Goal: Task Accomplishment & Management: Complete application form

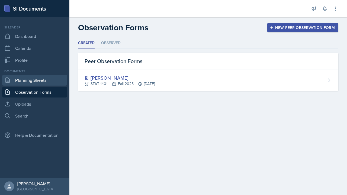
click at [18, 82] on link "Planning Sheets" at bounding box center [34, 80] width 65 height 11
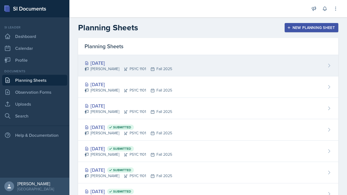
click at [169, 68] on div "[DATE] [PERSON_NAME] PSYC 1101 Fall 2025" at bounding box center [208, 65] width 261 height 21
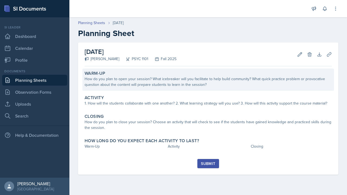
click at [179, 83] on div "How do you plan to open your session? What icebreaker will you facilitate to he…" at bounding box center [209, 81] width 248 height 11
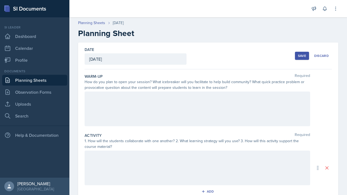
click at [172, 103] on div at bounding box center [198, 109] width 226 height 35
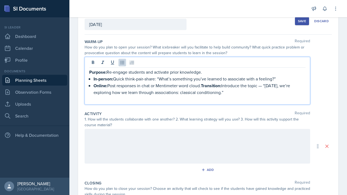
scroll to position [36, 0]
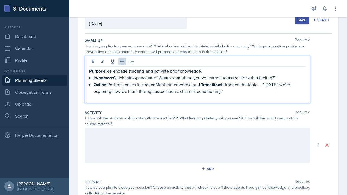
click at [165, 139] on div at bounding box center [198, 145] width 226 height 35
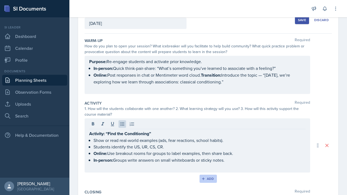
click at [204, 177] on button "Add" at bounding box center [209, 179] width 18 height 8
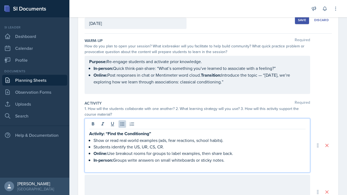
click at [338, 116] on div "Date [DATE] [DATE] 28 29 30 1 2 3 4 5 6 7 8 9 10 11 12 13 14 15 16 17 18 19 20 …" at bounding box center [208, 162] width 261 height 311
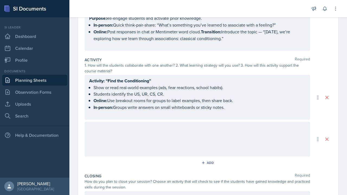
scroll to position [93, 0]
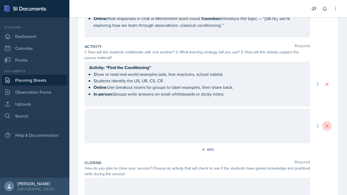
click at [330, 125] on icon at bounding box center [327, 126] width 5 height 5
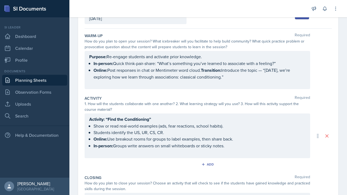
scroll to position [40, 0]
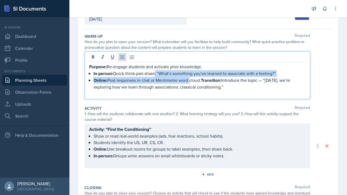
drag, startPoint x: 154, startPoint y: 71, endPoint x: 190, endPoint y: 77, distance: 36.5
click at [190, 77] on p "Online: Post responses in chat or Mentimeter word cloud. Transition: Introduce …" at bounding box center [200, 83] width 212 height 13
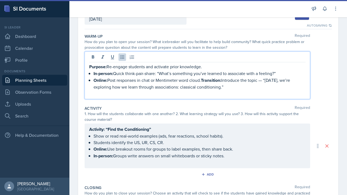
drag, startPoint x: 152, startPoint y: 81, endPoint x: 203, endPoint y: 80, distance: 51.0
click at [203, 80] on p "Online: Post responses in chat or Mentimeter word cloud. Transition: Introduce …" at bounding box center [200, 83] width 212 height 13
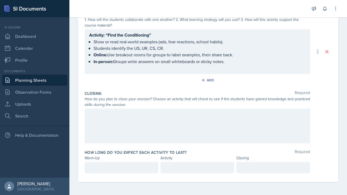
scroll to position [141, 0]
click at [142, 121] on div at bounding box center [198, 126] width 226 height 35
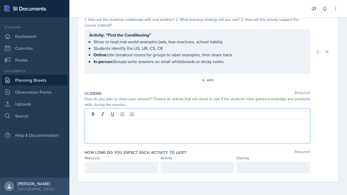
paste div
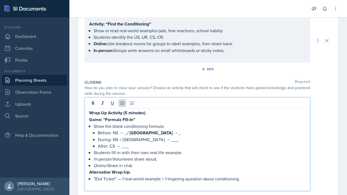
scroll to position [146, 0]
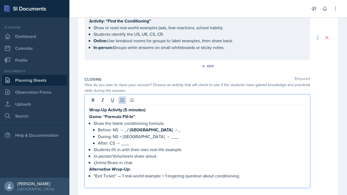
click at [147, 110] on p "Wrap-Up Activity (5 minutes)" at bounding box center [197, 110] width 217 height 7
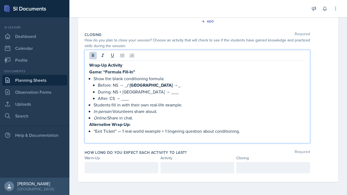
scroll to position [191, 0]
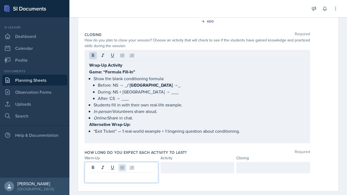
click at [124, 167] on div at bounding box center [122, 172] width 74 height 21
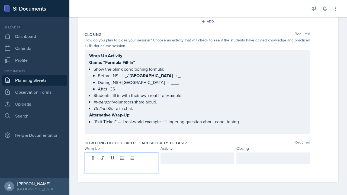
scroll to position [0, 0]
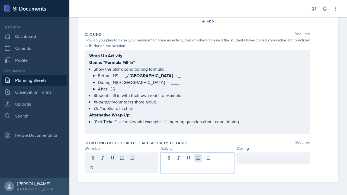
click at [196, 159] on div at bounding box center [198, 163] width 74 height 21
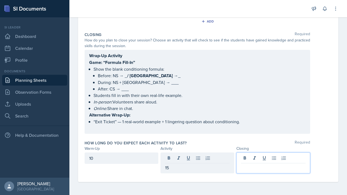
click at [249, 159] on div at bounding box center [274, 163] width 74 height 21
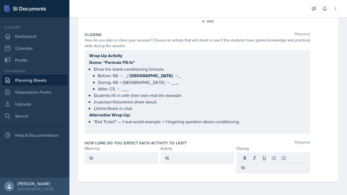
click at [218, 175] on div "How long do you expect each activity to last? Required Warm-Up Activity Closing…" at bounding box center [209, 158] width 248 height 40
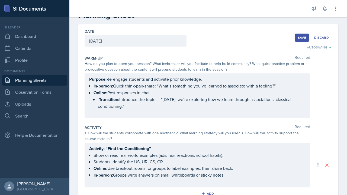
scroll to position [16, 0]
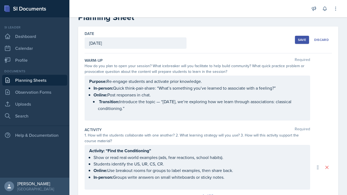
click at [298, 41] on button "Save" at bounding box center [302, 40] width 14 height 8
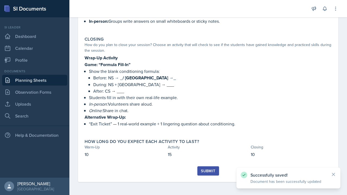
scroll to position [149, 0]
click at [203, 173] on div "Submit" at bounding box center [208, 171] width 14 height 4
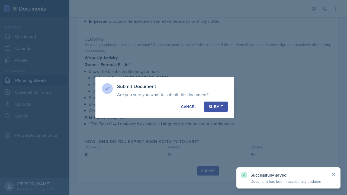
click at [207, 110] on button "Submit" at bounding box center [216, 107] width 24 height 10
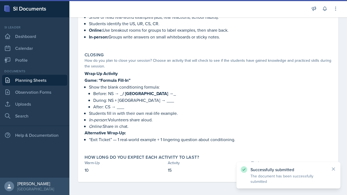
scroll to position [133, 0]
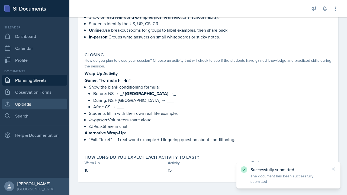
click at [33, 107] on link "Uploads" at bounding box center [34, 104] width 65 height 11
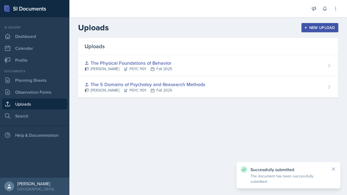
click at [322, 28] on div "New Upload" at bounding box center [320, 28] width 30 height 4
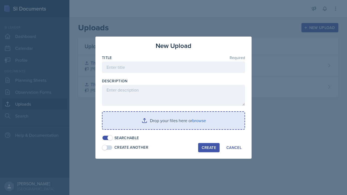
click at [178, 122] on input "file" at bounding box center [174, 120] width 142 height 17
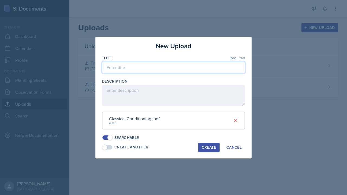
click at [161, 73] on input at bounding box center [173, 67] width 143 height 11
type input "Classical Conditioining"
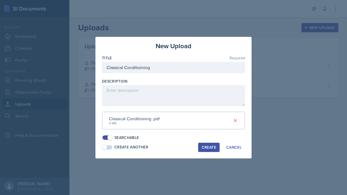
click at [200, 145] on button "Create" at bounding box center [208, 147] width 21 height 9
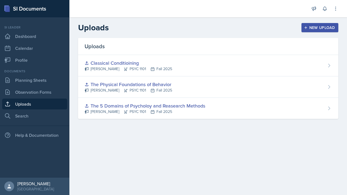
click at [306, 26] on icon "button" at bounding box center [306, 28] width 4 height 4
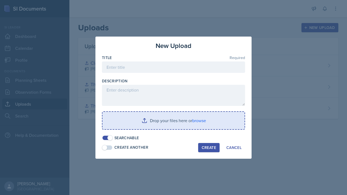
click at [210, 116] on input "file" at bounding box center [174, 120] width 142 height 17
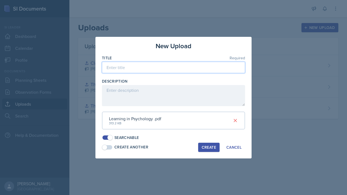
click at [179, 66] on input at bounding box center [173, 67] width 143 height 11
type input "Learning in Psychology"
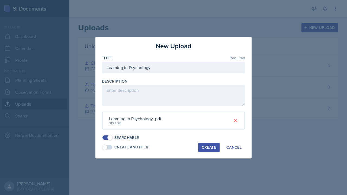
click at [211, 149] on button "Create" at bounding box center [208, 147] width 21 height 9
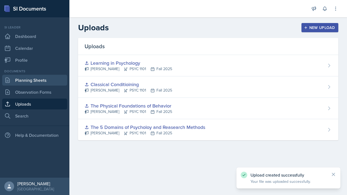
click at [40, 82] on link "Planning Sheets" at bounding box center [34, 80] width 65 height 11
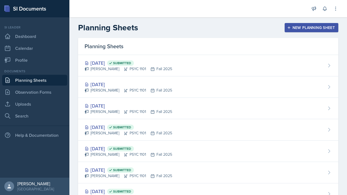
click at [296, 25] on button "New Planning Sheet" at bounding box center [312, 27] width 54 height 9
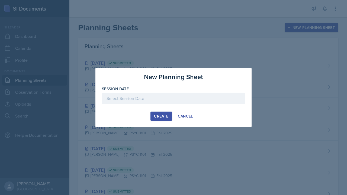
click at [188, 102] on div at bounding box center [173, 98] width 143 height 11
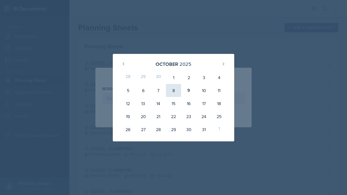
click at [176, 90] on div "8" at bounding box center [173, 90] width 15 height 13
type input "[DATE]"
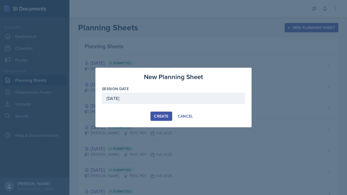
click at [154, 114] on button "Create" at bounding box center [161, 116] width 21 height 9
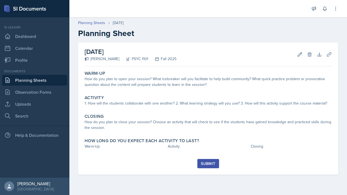
click at [167, 110] on div "Warm-Up How do you plan to open your session? What icebreaker will you facilita…" at bounding box center [209, 114] width 248 height 91
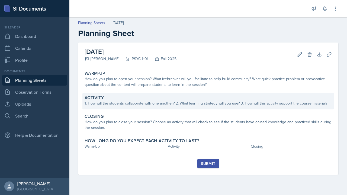
click at [161, 104] on div "1. How will the students collaborate with one another? 2. What learning strateg…" at bounding box center [209, 104] width 248 height 6
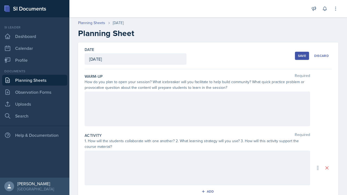
click at [138, 157] on div at bounding box center [198, 168] width 226 height 35
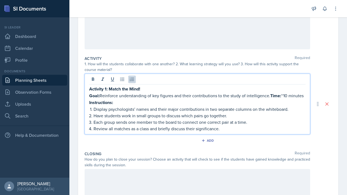
scroll to position [77, 0]
click at [209, 140] on div "Add" at bounding box center [209, 140] width 12 height 4
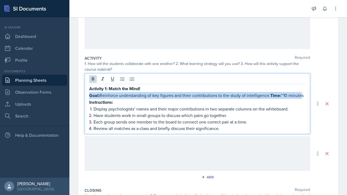
drag, startPoint x: 283, startPoint y: 86, endPoint x: 300, endPoint y: 92, distance: 18.1
click at [300, 92] on p "Goal: Reinforce understanding of key figures and their contributions to the stu…" at bounding box center [197, 95] width 217 height 7
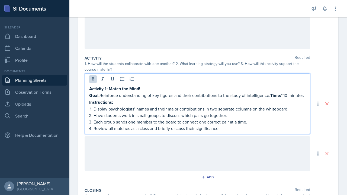
click at [305, 96] on p "Goal: Reinforce understanding of key figures and their contributions to the stu…" at bounding box center [197, 95] width 217 height 7
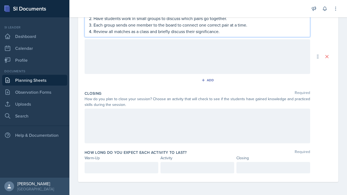
scroll to position [175, 0]
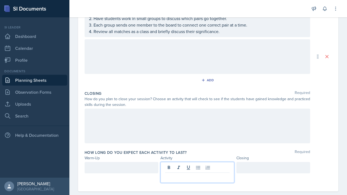
click at [196, 169] on div at bounding box center [198, 172] width 74 height 21
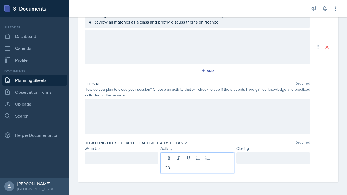
click at [328, 131] on div at bounding box center [209, 116] width 248 height 35
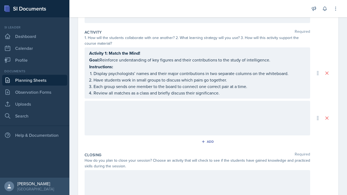
scroll to position [99, 0]
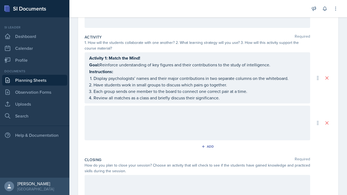
click at [196, 126] on div at bounding box center [198, 123] width 226 height 35
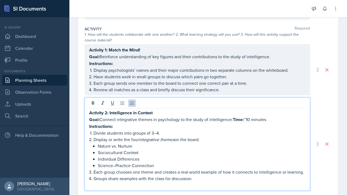
scroll to position [107, 0]
drag, startPoint x: 235, startPoint y: 119, endPoint x: 268, endPoint y: 121, distance: 33.7
click at [268, 121] on p "Goal: Connect integrative themes in psychology to the study of intelligence. Ti…" at bounding box center [197, 119] width 217 height 7
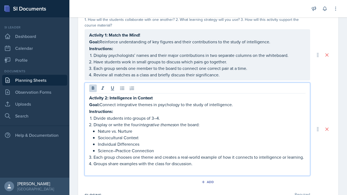
scroll to position [130, 0]
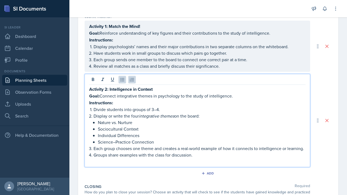
click at [170, 135] on p "Individual Differences" at bounding box center [202, 135] width 208 height 7
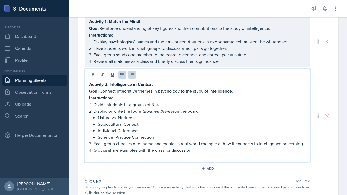
scroll to position [136, 0]
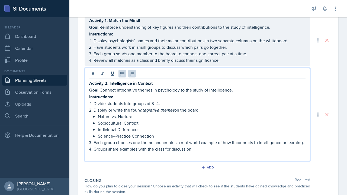
click at [174, 167] on div "Add" at bounding box center [209, 169] width 248 height 10
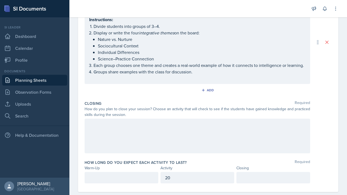
scroll to position [208, 0]
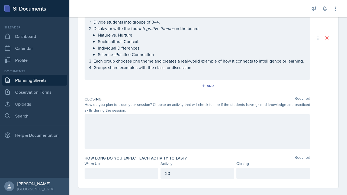
click at [148, 126] on div at bounding box center [198, 132] width 226 height 35
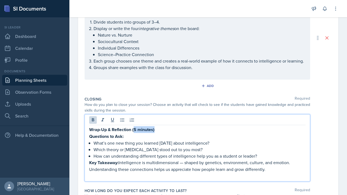
drag, startPoint x: 157, startPoint y: 130, endPoint x: 133, endPoint y: 132, distance: 23.4
click at [133, 132] on p "Wrap-Up & Reflection (5 minutes)" at bounding box center [197, 129] width 217 height 7
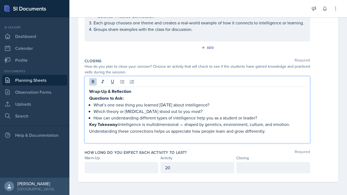
scroll to position [247, 0]
click at [245, 167] on div at bounding box center [274, 167] width 74 height 11
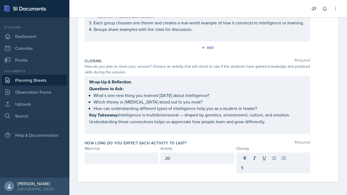
click at [143, 162] on div at bounding box center [122, 158] width 74 height 11
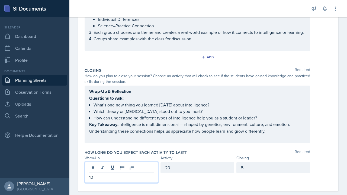
click at [180, 186] on div "How long do you expect each activity to last? Required Warm-Up Activity Closing…" at bounding box center [209, 168] width 248 height 40
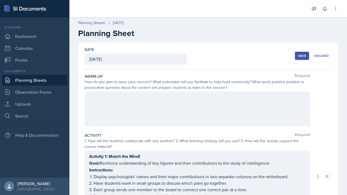
scroll to position [0, 0]
click at [303, 55] on div "Save" at bounding box center [302, 56] width 8 height 4
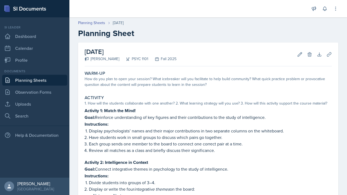
click at [33, 79] on link "Planning Sheets" at bounding box center [34, 80] width 65 height 11
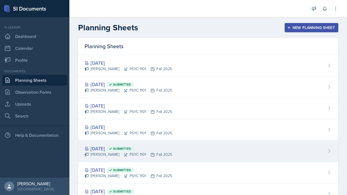
click at [129, 153] on div "[PERSON_NAME] PSYC 1101 Fall 2025" at bounding box center [129, 155] width 88 height 6
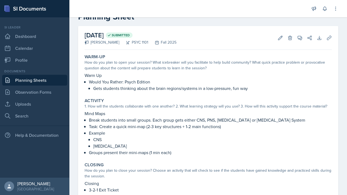
scroll to position [17, 0]
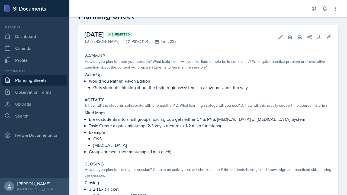
click at [126, 76] on p "Warm Up" at bounding box center [209, 74] width 248 height 7
click at [39, 79] on link "Planning Sheets" at bounding box center [34, 80] width 65 height 11
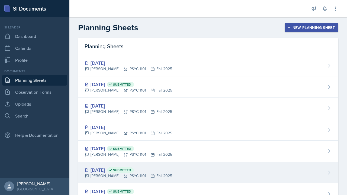
click at [115, 169] on div "[DATE] Submitted" at bounding box center [129, 170] width 88 height 7
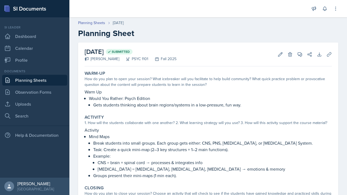
click at [40, 80] on link "Planning Sheets" at bounding box center [34, 80] width 65 height 11
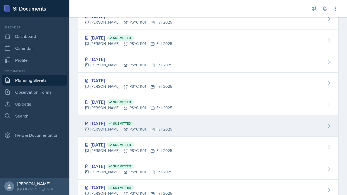
scroll to position [54, 0]
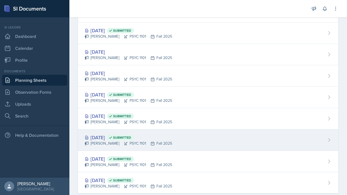
click at [108, 139] on div "[DATE] Submitted" at bounding box center [129, 137] width 88 height 7
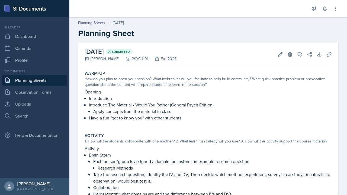
click at [54, 81] on link "Planning Sheets" at bounding box center [34, 80] width 65 height 11
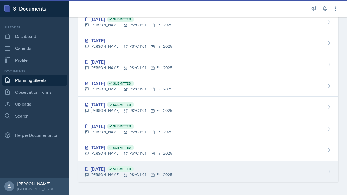
scroll to position [65, 0]
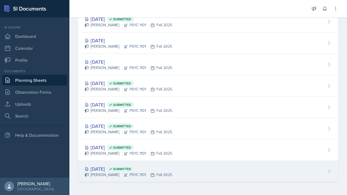
click at [113, 167] on div "[DATE] Submitted" at bounding box center [129, 169] width 88 height 7
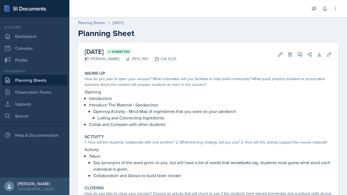
click at [45, 81] on link "Planning Sheets" at bounding box center [34, 80] width 65 height 11
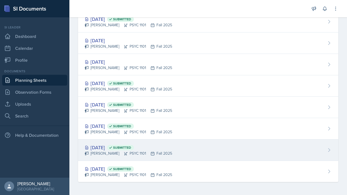
scroll to position [65, 0]
click at [112, 150] on div "[DATE] Submitted" at bounding box center [129, 147] width 88 height 7
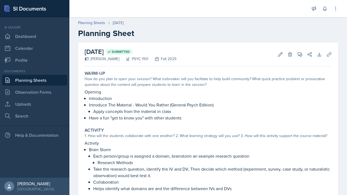
click at [30, 80] on link "Planning Sheets" at bounding box center [34, 80] width 65 height 11
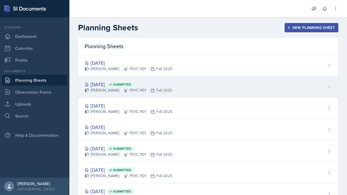
click at [109, 82] on div "[DATE] Submitted" at bounding box center [129, 84] width 88 height 7
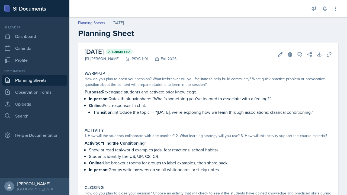
click at [111, 95] on p "Purpose: Re-engage students and activate prior knowledge." at bounding box center [209, 92] width 248 height 7
click at [46, 80] on link "Planning Sheets" at bounding box center [34, 80] width 65 height 11
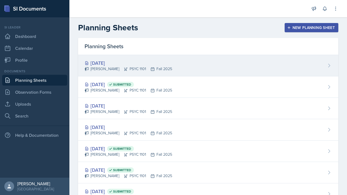
click at [203, 62] on div "[DATE] [PERSON_NAME] PSYC 1101 Fall 2025" at bounding box center [208, 65] width 261 height 21
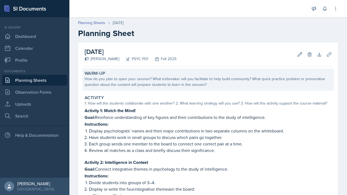
click at [172, 84] on div "How do you plan to open your session? What icebreaker will you facilitate to he…" at bounding box center [209, 81] width 248 height 11
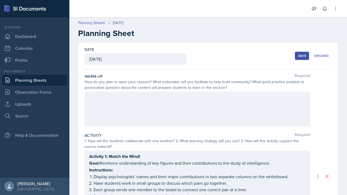
click at [178, 98] on div at bounding box center [198, 109] width 226 height 35
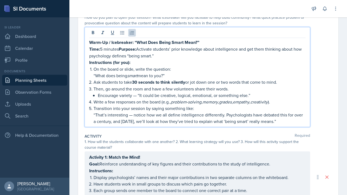
scroll to position [74, 0]
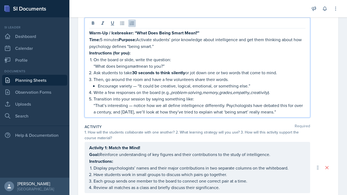
click at [122, 39] on strong "Purpose:" at bounding box center [127, 40] width 17 height 6
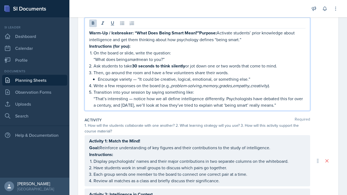
click at [129, 46] on strong "Instructions (for you):" at bounding box center [109, 46] width 41 height 6
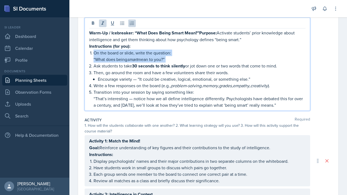
drag, startPoint x: 94, startPoint y: 65, endPoint x: 89, endPoint y: 52, distance: 14.5
click at [94, 52] on ol "On the board or slide, write the question: “What does being smart mean to you?”…" at bounding box center [200, 79] width 212 height 59
click at [94, 52] on p "On the board or slide, write the question:" at bounding box center [200, 53] width 212 height 7
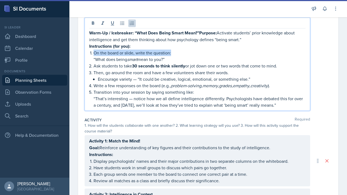
drag, startPoint x: 176, startPoint y: 53, endPoint x: 93, endPoint y: 50, distance: 83.4
click at [93, 50] on div "Warm-Up / Icebreaker: “What Does Being Smart Mean?”Purpose: Activate students’ …" at bounding box center [197, 69] width 217 height 79
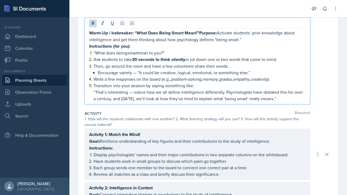
click at [93, 60] on div "Warm-Up / Icebreaker: “What Does Being Smart Mean?”Purpose: Activate students’ …" at bounding box center [197, 66] width 217 height 72
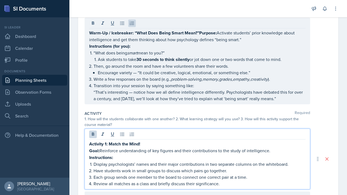
click at [123, 71] on p "Encourage variety — “It could be creative, logical, emotional, or something els…" at bounding box center [202, 72] width 208 height 7
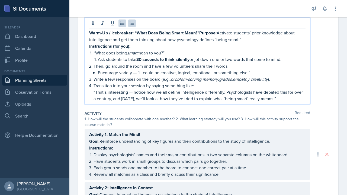
click at [106, 67] on p "Then, go around the room and have a few volunteers share their words." at bounding box center [200, 66] width 212 height 7
click at [139, 74] on p "Encourage variety — “It could be creative, logical, emotional, or something els…" at bounding box center [202, 72] width 208 height 7
click at [118, 72] on p "Encourage variety —“It could be creative, logical, emotional, or something else…" at bounding box center [202, 72] width 208 height 7
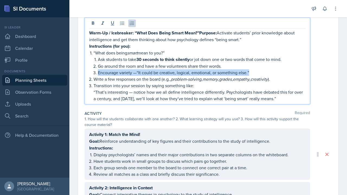
click at [118, 72] on p "Encourage variety —“It could be creative, logical, emotional, or something else…" at bounding box center [202, 72] width 208 height 7
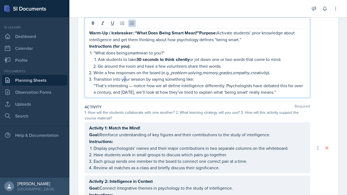
click at [125, 81] on p "Transition into your session by saying something like:" at bounding box center [200, 79] width 212 height 7
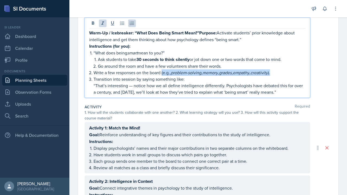
drag, startPoint x: 163, startPoint y: 72, endPoint x: 289, endPoint y: 72, distance: 126.2
click at [289, 72] on p "Write a few responses on the board (e.g., problem-solving , memory , grades , e…" at bounding box center [200, 72] width 212 height 7
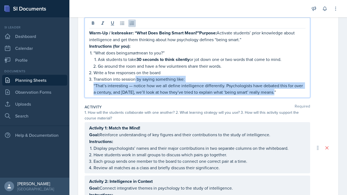
drag, startPoint x: 136, startPoint y: 80, endPoint x: 151, endPoint y: 97, distance: 23.7
click at [151, 97] on div "Warm-Up / Icebreaker: “What Does Being Smart Mean?”Purpose: Activate students’ …" at bounding box center [198, 58] width 226 height 80
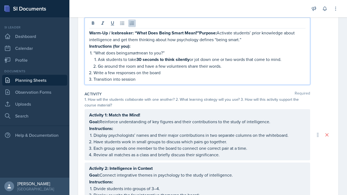
click at [131, 47] on p "Instructions (for you):" at bounding box center [197, 46] width 217 height 7
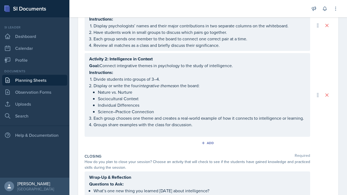
scroll to position [184, 0]
click at [116, 112] on ul "Nature vs. Nurture Sociocultural Context Individual Differences Science–Practic…" at bounding box center [202, 102] width 208 height 26
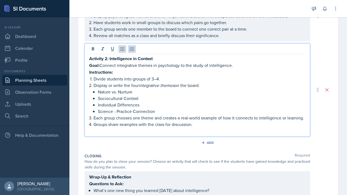
click at [147, 151] on div "Closing Required How do you plan to close your session? Choose an activity that…" at bounding box center [209, 192] width 248 height 82
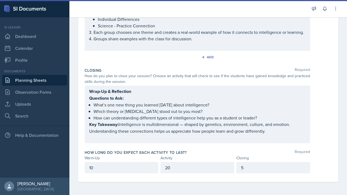
scroll to position [260, 0]
click at [175, 170] on div "20" at bounding box center [198, 167] width 74 height 11
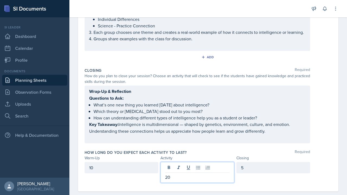
click at [173, 175] on p "20" at bounding box center [197, 177] width 65 height 7
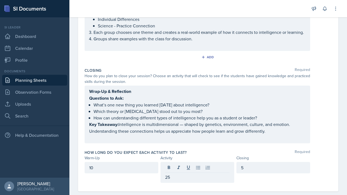
click at [261, 183] on div "How long do you expect each activity to last? Required Warm-Up Activity Closing…" at bounding box center [209, 168] width 248 height 40
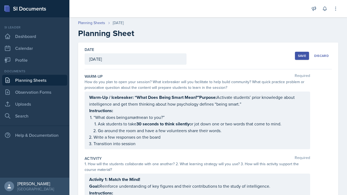
scroll to position [0, 0]
click at [300, 56] on div "Save" at bounding box center [302, 56] width 8 height 4
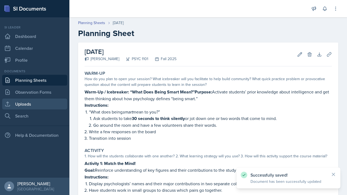
click at [42, 109] on link "Uploads" at bounding box center [34, 104] width 65 height 11
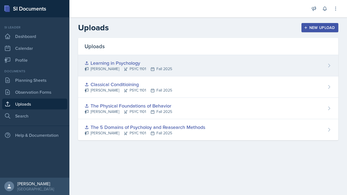
click at [97, 70] on div "[PERSON_NAME] PSYC 1101 Fall 2025" at bounding box center [129, 69] width 88 height 6
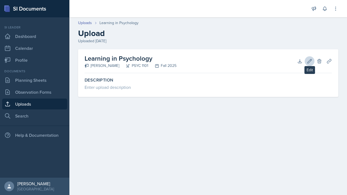
click at [309, 60] on icon at bounding box center [309, 61] width 5 height 5
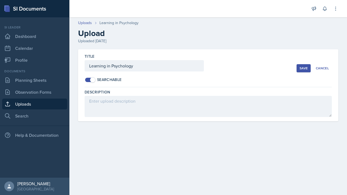
click at [303, 65] on button "Save" at bounding box center [304, 68] width 14 height 8
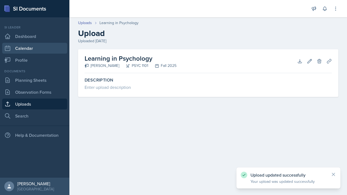
click at [34, 48] on link "Calendar" at bounding box center [34, 48] width 65 height 11
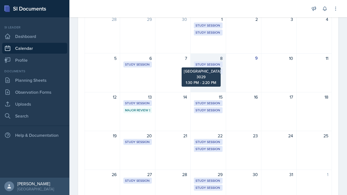
scroll to position [66, 0]
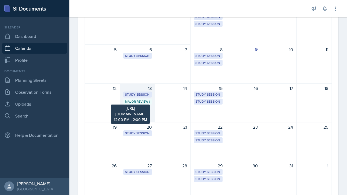
click at [126, 101] on div "Major Review Session" at bounding box center [137, 101] width 25 height 5
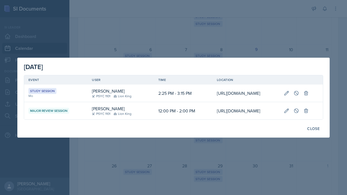
click at [154, 120] on td "12:00 PM - 2:00 PM" at bounding box center [183, 110] width 59 height 17
click at [317, 131] on div "Close" at bounding box center [314, 129] width 12 height 4
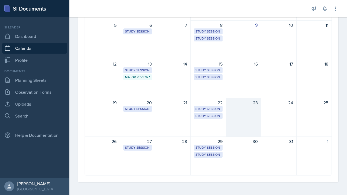
scroll to position [90, 0]
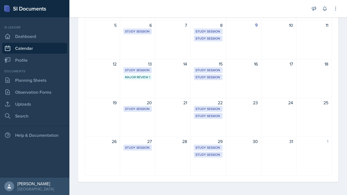
click at [32, 110] on div "Documents Planning Sheets Observation Forms Uploads Search" at bounding box center [34, 95] width 65 height 53
click at [36, 37] on link "Dashboard" at bounding box center [34, 36] width 65 height 11
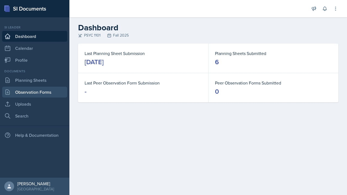
click at [33, 91] on link "Observation Forms" at bounding box center [34, 92] width 65 height 11
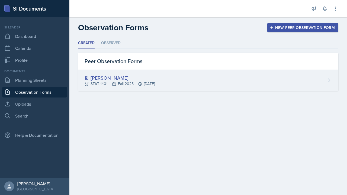
click at [132, 77] on div "[PERSON_NAME]" at bounding box center [120, 77] width 70 height 7
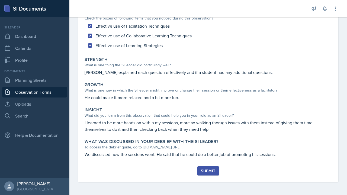
scroll to position [61, 0]
click at [209, 173] on div "Submit" at bounding box center [208, 171] width 14 height 4
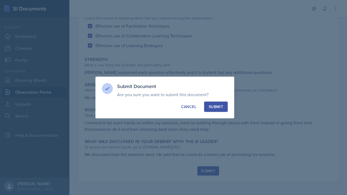
click at [213, 103] on button "Submit" at bounding box center [216, 107] width 24 height 10
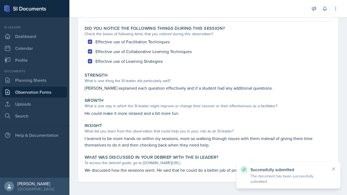
scroll to position [45, 0]
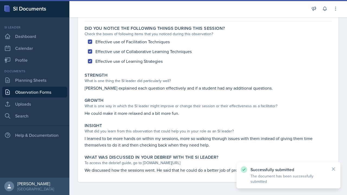
click at [35, 94] on link "Observation Forms" at bounding box center [34, 92] width 65 height 11
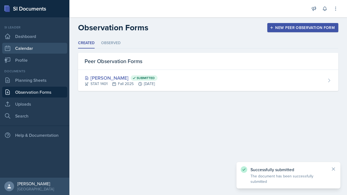
click at [31, 47] on link "Calendar" at bounding box center [34, 48] width 65 height 11
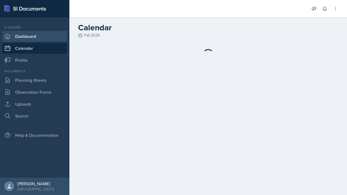
click at [31, 36] on link "Dashboard" at bounding box center [34, 36] width 65 height 11
